Goal: Find specific page/section: Find specific page/section

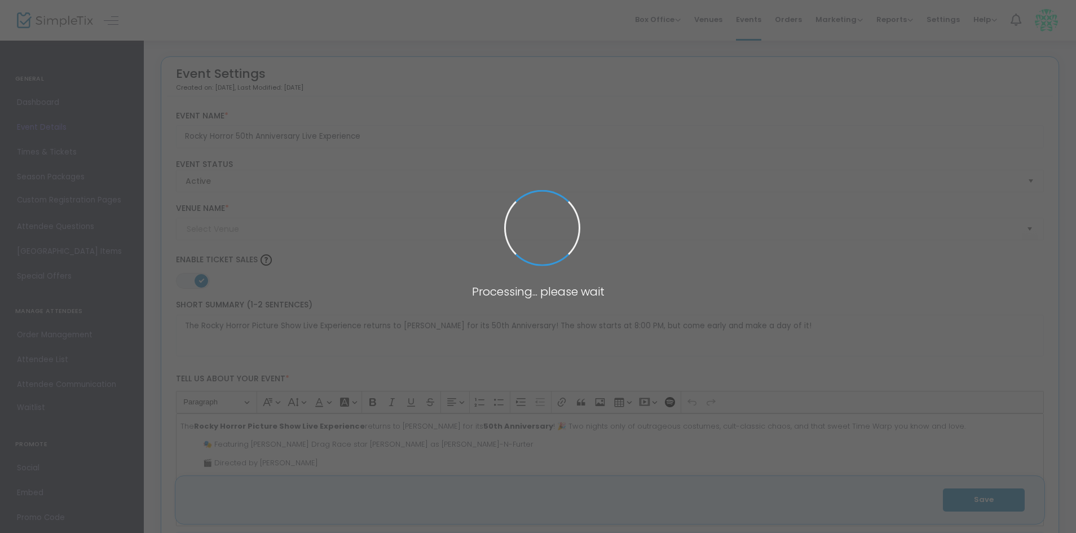
type input "The Sound Garden at Barton Orchards"
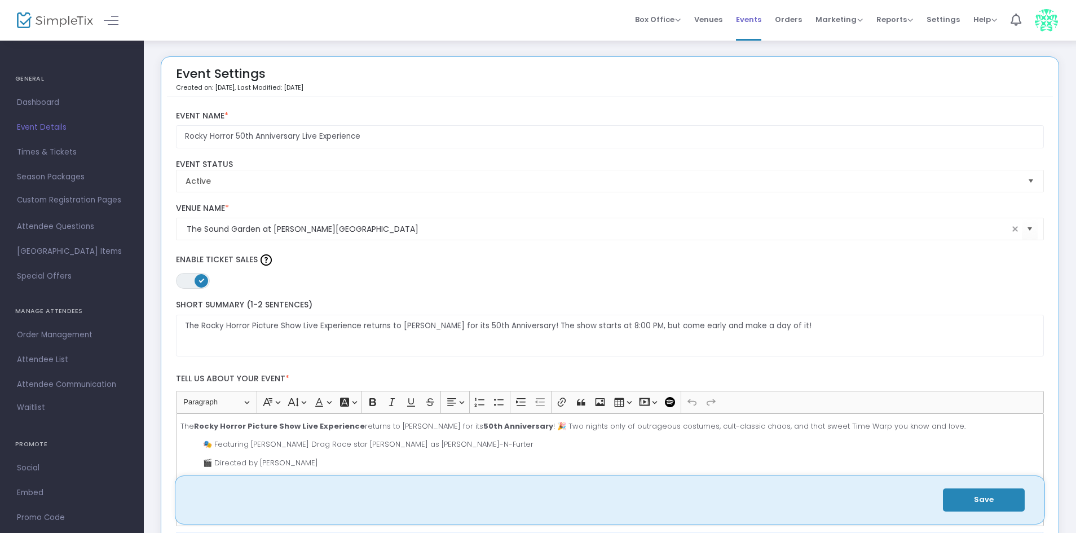
click at [754, 21] on span "Events" at bounding box center [748, 19] width 25 height 29
